Goal: Information Seeking & Learning: Find contact information

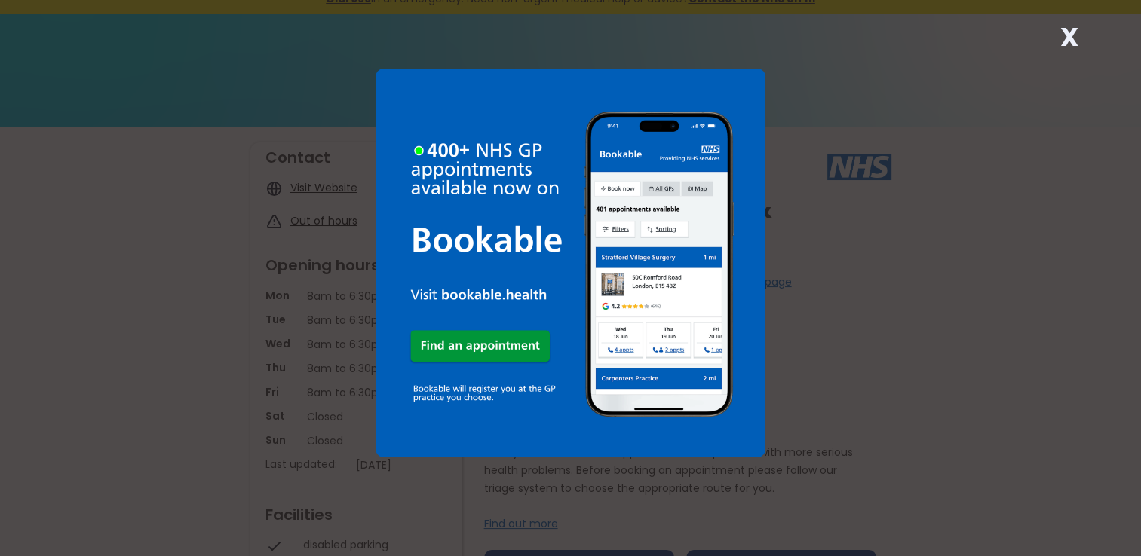
scroll to position [18, 0]
click at [1053, 57] on div "X" at bounding box center [1068, 43] width 30 height 30
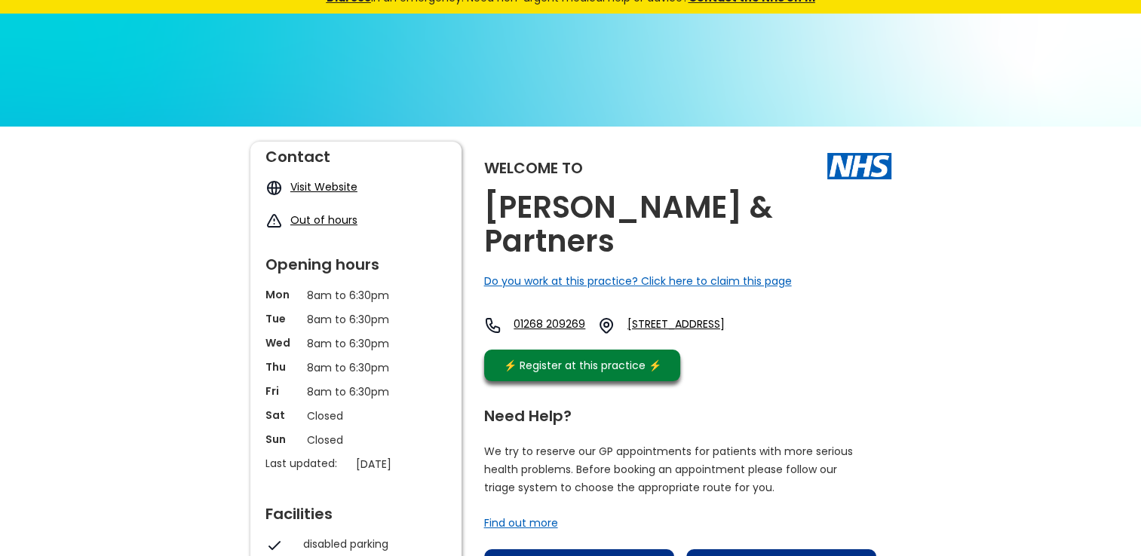
drag, startPoint x: 676, startPoint y: 280, endPoint x: 796, endPoint y: 310, distance: 123.4
click at [796, 310] on div "Welcome to [PERSON_NAME] & Partners Do you work at this practice? Click here to…" at bounding box center [687, 265] width 407 height 247
copy link "[STREET_ADDRESS]"
click at [606, 282] on div "Welcome to [PERSON_NAME] & Partners Do you work at this practice? Click here to…" at bounding box center [687, 265] width 407 height 247
click at [584, 317] on link "01268 209269" at bounding box center [549, 326] width 72 height 18
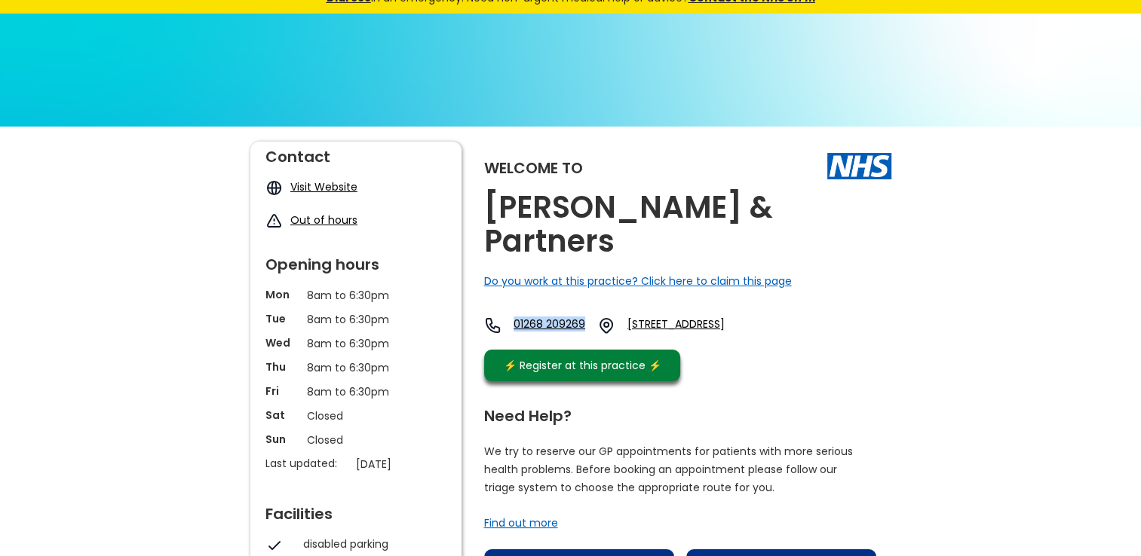
drag, startPoint x: 520, startPoint y: 279, endPoint x: 606, endPoint y: 290, distance: 86.7
click at [606, 290] on div "Welcome to [PERSON_NAME] & Partners Do you work at this practice? Click here to…" at bounding box center [687, 265] width 407 height 247
copy link "01268 209269"
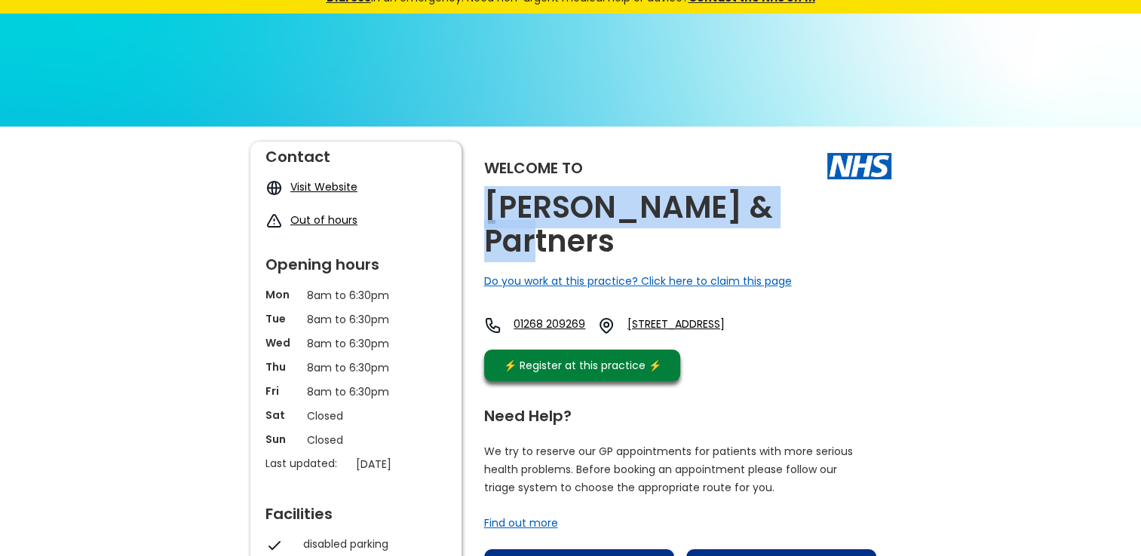
drag, startPoint x: 486, startPoint y: 201, endPoint x: 790, endPoint y: 205, distance: 303.8
click at [790, 205] on div "Welcome to [PERSON_NAME] & Partners Do you work at this practice? Click here to…" at bounding box center [687, 265] width 407 height 247
copy h2 "[PERSON_NAME] & Partners"
